Goal: Information Seeking & Learning: Check status

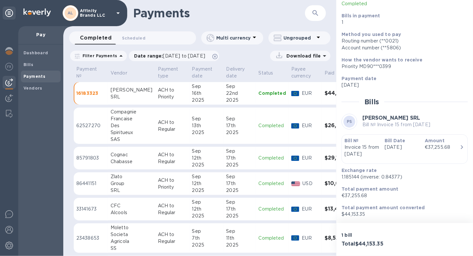
scroll to position [67, 0]
click at [30, 89] on b "Vendors" at bounding box center [33, 88] width 19 height 5
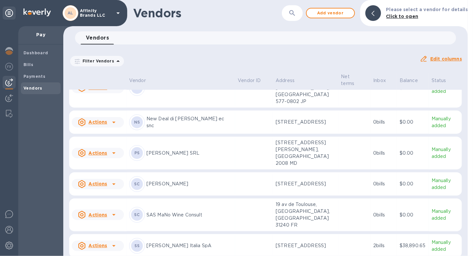
scroll to position [921, 0]
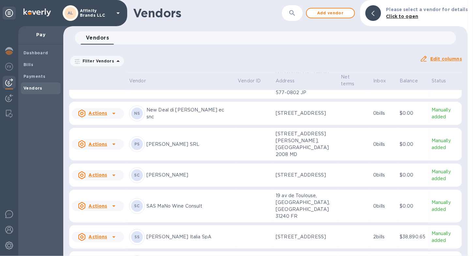
click at [174, 143] on div "PS [PERSON_NAME] SRL" at bounding box center [181, 144] width 104 height 16
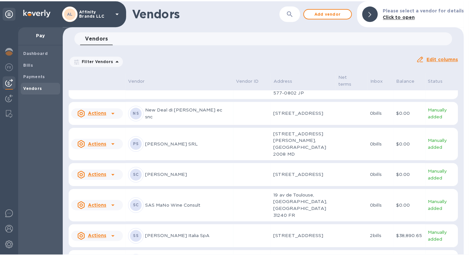
scroll to position [1024, 0]
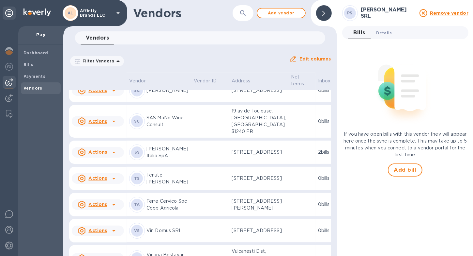
click at [384, 34] on span "Details 0" at bounding box center [385, 32] width 16 height 7
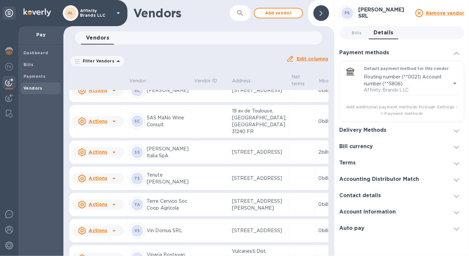
click at [458, 132] on icon at bounding box center [456, 130] width 5 height 3
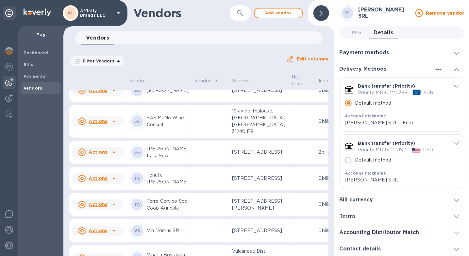
click at [453, 88] on span "default-method" at bounding box center [455, 86] width 5 height 6
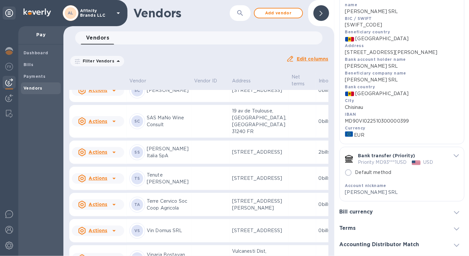
scroll to position [210, 0]
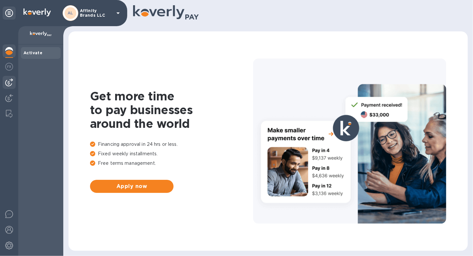
click at [5, 86] on div at bounding box center [9, 82] width 13 height 13
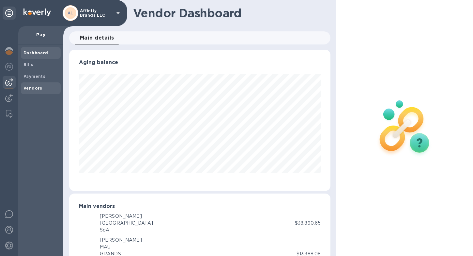
scroll to position [326359, 326240]
click at [38, 87] on b "Vendors" at bounding box center [33, 88] width 19 height 5
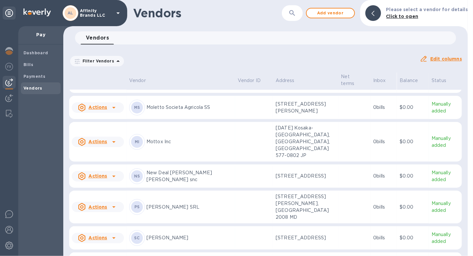
scroll to position [844, 0]
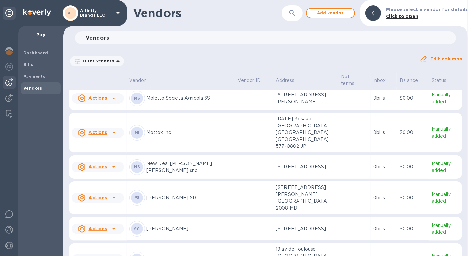
click at [194, 194] on p "[PERSON_NAME] SRL" at bounding box center [190, 197] width 86 height 7
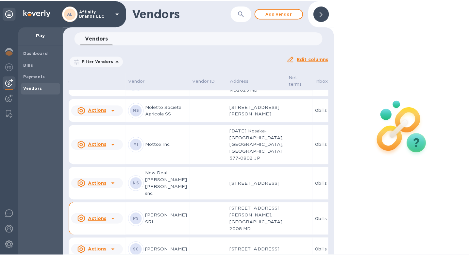
scroll to position [937, 0]
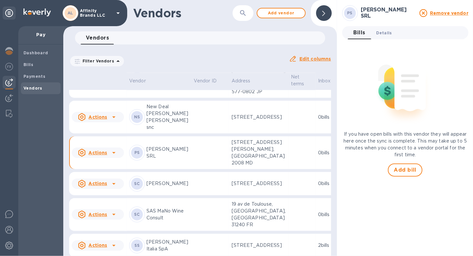
click at [388, 36] on button "Details 0" at bounding box center [385, 32] width 26 height 13
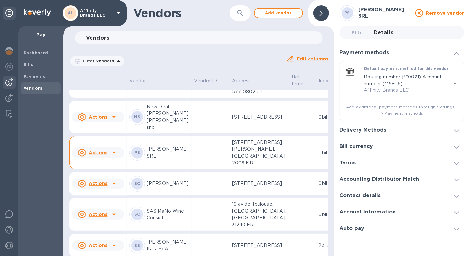
click at [456, 131] on icon at bounding box center [456, 130] width 5 height 3
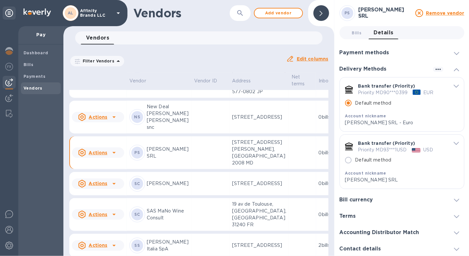
click at [454, 87] on icon "default-method" at bounding box center [455, 86] width 5 height 3
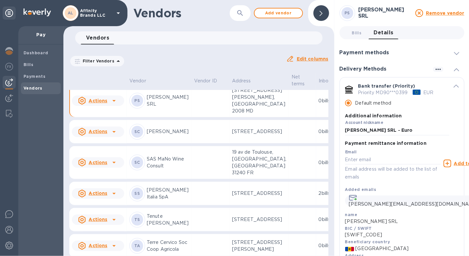
click at [453, 87] on icon "default-method" at bounding box center [455, 86] width 5 height 3
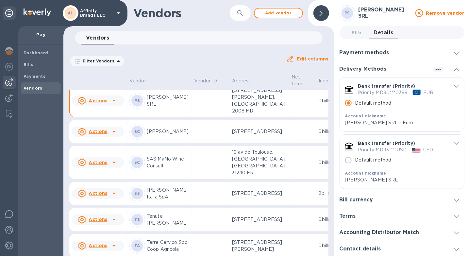
click at [453, 87] on icon "default-method" at bounding box center [455, 86] width 5 height 3
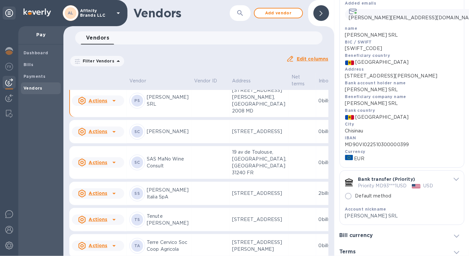
scroll to position [196, 0]
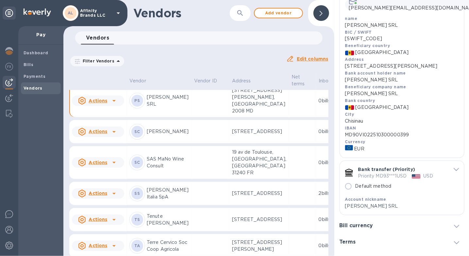
click at [449, 170] on div "default-method" at bounding box center [453, 169] width 9 height 6
click at [453, 169] on span "default-method" at bounding box center [455, 169] width 5 height 6
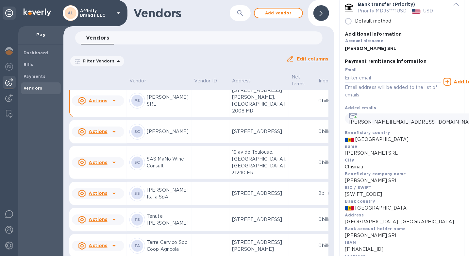
scroll to position [326, 0]
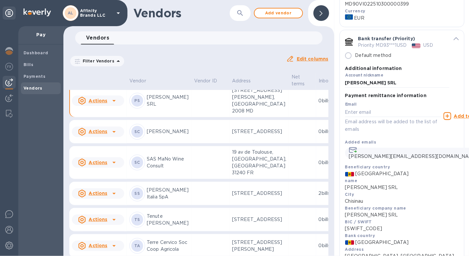
click at [423, 181] on div "name Perren SRL" at bounding box center [402, 184] width 114 height 14
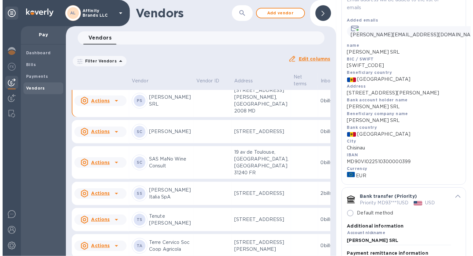
scroll to position [169, 0]
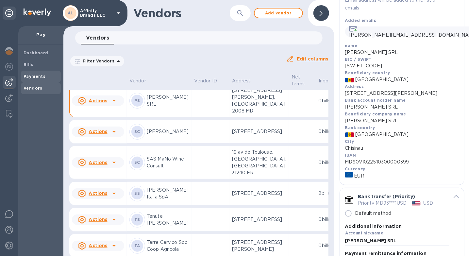
click at [28, 78] on span "Payments" at bounding box center [35, 76] width 22 height 7
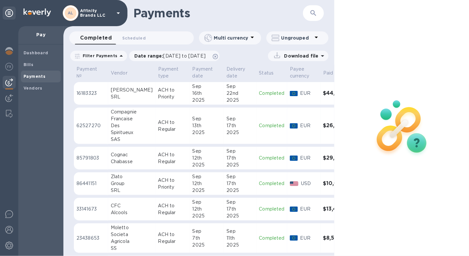
click at [155, 104] on td "ACH to Priority" at bounding box center [172, 93] width 34 height 23
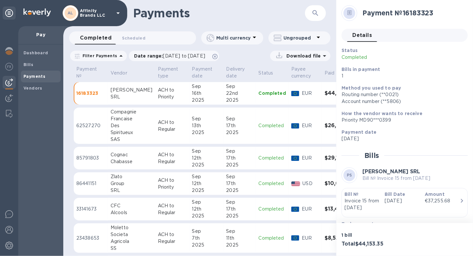
click at [364, 39] on span "Details 0" at bounding box center [363, 35] width 20 height 9
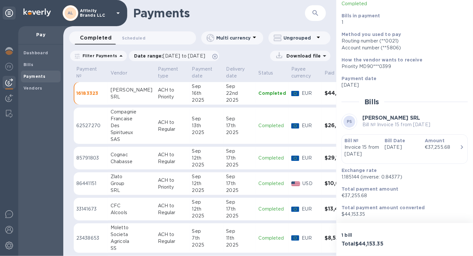
scroll to position [67, 0]
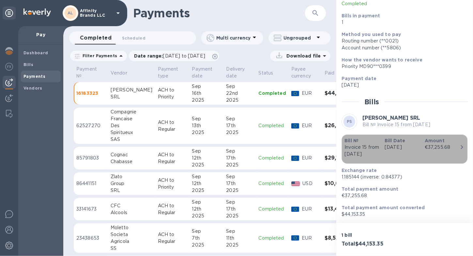
click at [459, 143] on icon "button" at bounding box center [462, 147] width 8 height 8
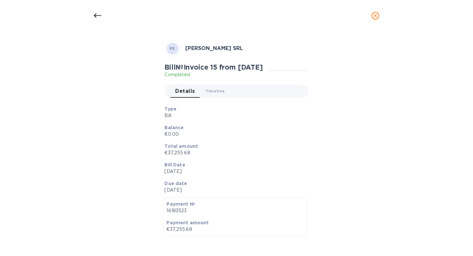
scroll to position [0, 0]
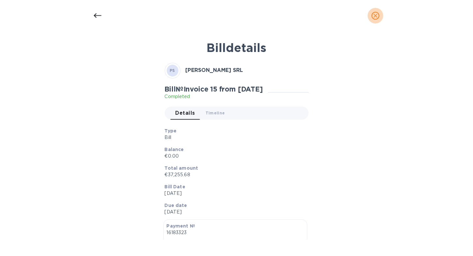
click at [375, 16] on icon "close" at bounding box center [376, 15] width 7 height 7
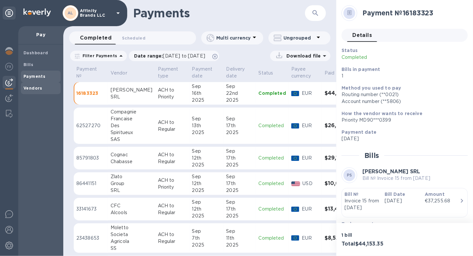
click at [25, 87] on b "Vendors" at bounding box center [33, 88] width 19 height 5
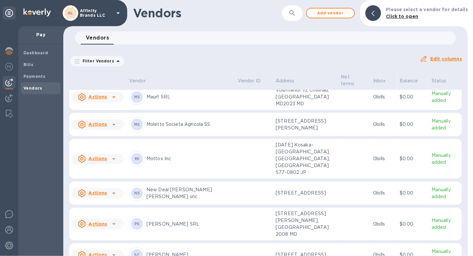
scroll to position [801, 0]
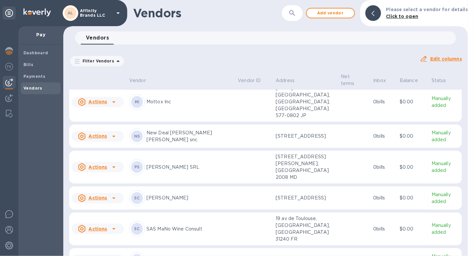
click at [177, 164] on div "PS [PERSON_NAME] SRL" at bounding box center [181, 167] width 104 height 16
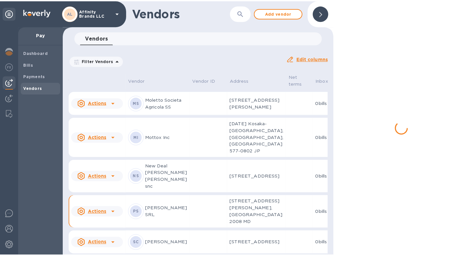
scroll to position [985, 0]
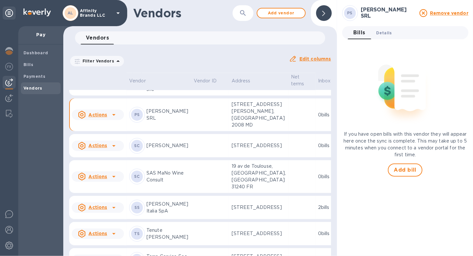
click at [377, 31] on span "Details 0" at bounding box center [385, 32] width 16 height 7
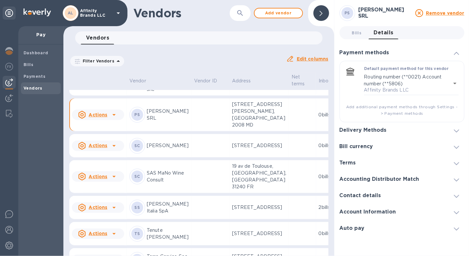
scroll to position [5, 0]
click at [455, 128] on span at bounding box center [456, 130] width 5 height 6
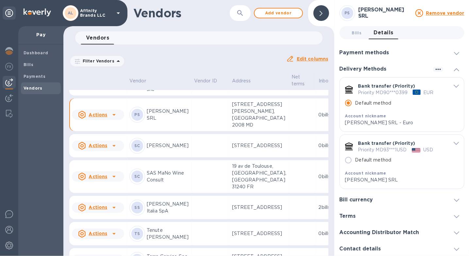
scroll to position [33, 0]
